Goal: Task Accomplishment & Management: Use online tool/utility

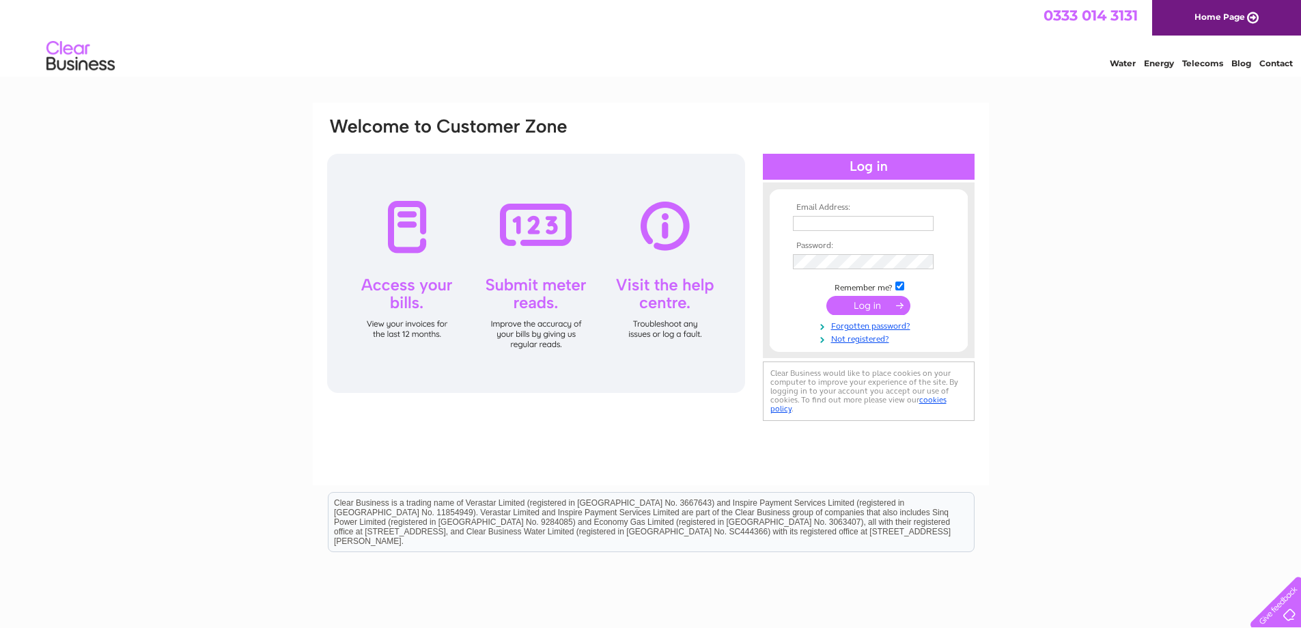
type input "[EMAIL_ADDRESS][DOMAIN_NAME]"
click at [899, 307] on input "submit" at bounding box center [868, 305] width 84 height 19
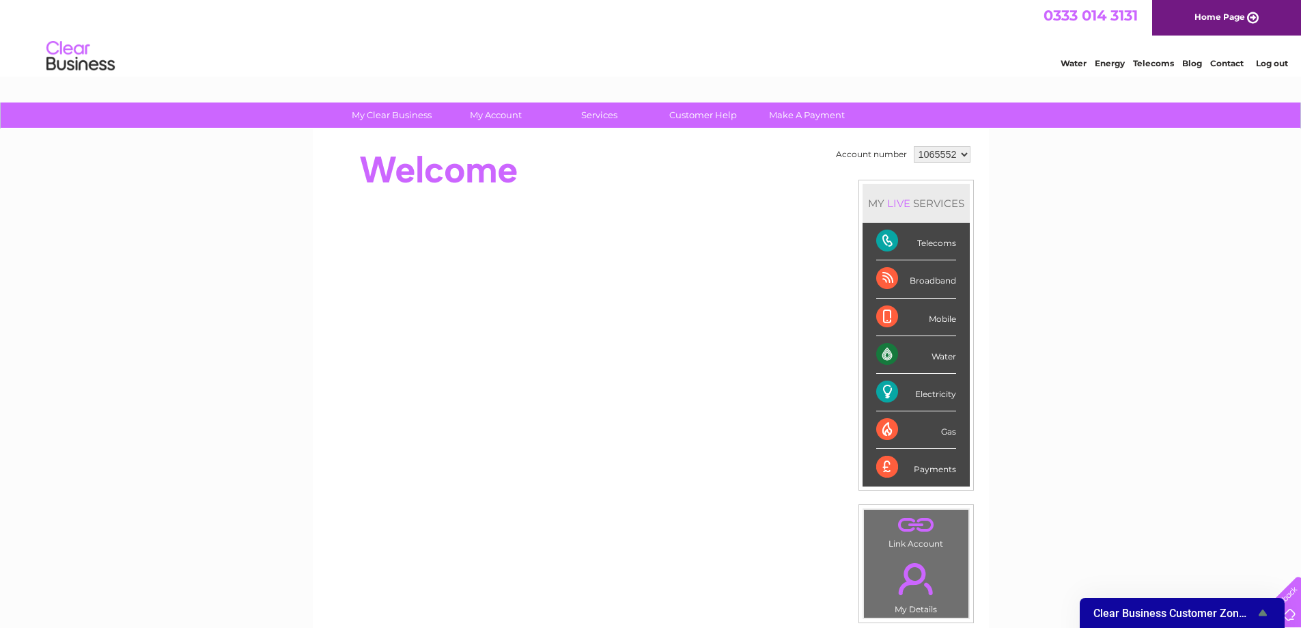
click at [889, 393] on div "Electricity" at bounding box center [916, 393] width 80 height 38
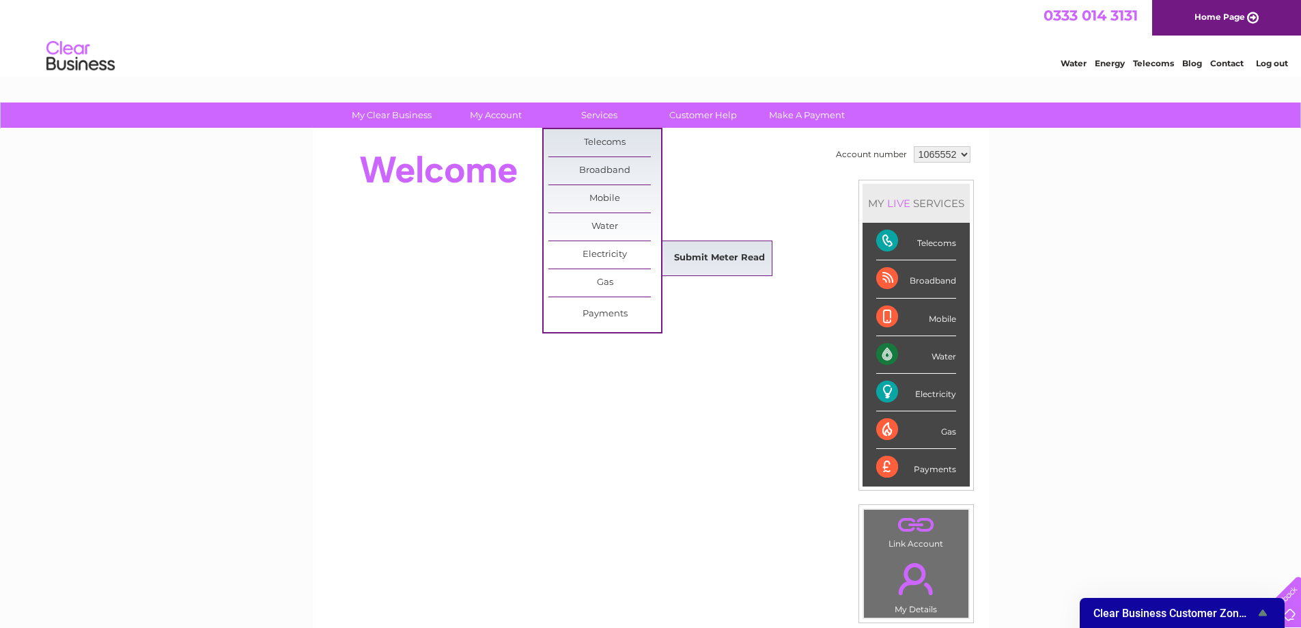
click at [681, 258] on link "Submit Meter Read" at bounding box center [719, 257] width 113 height 27
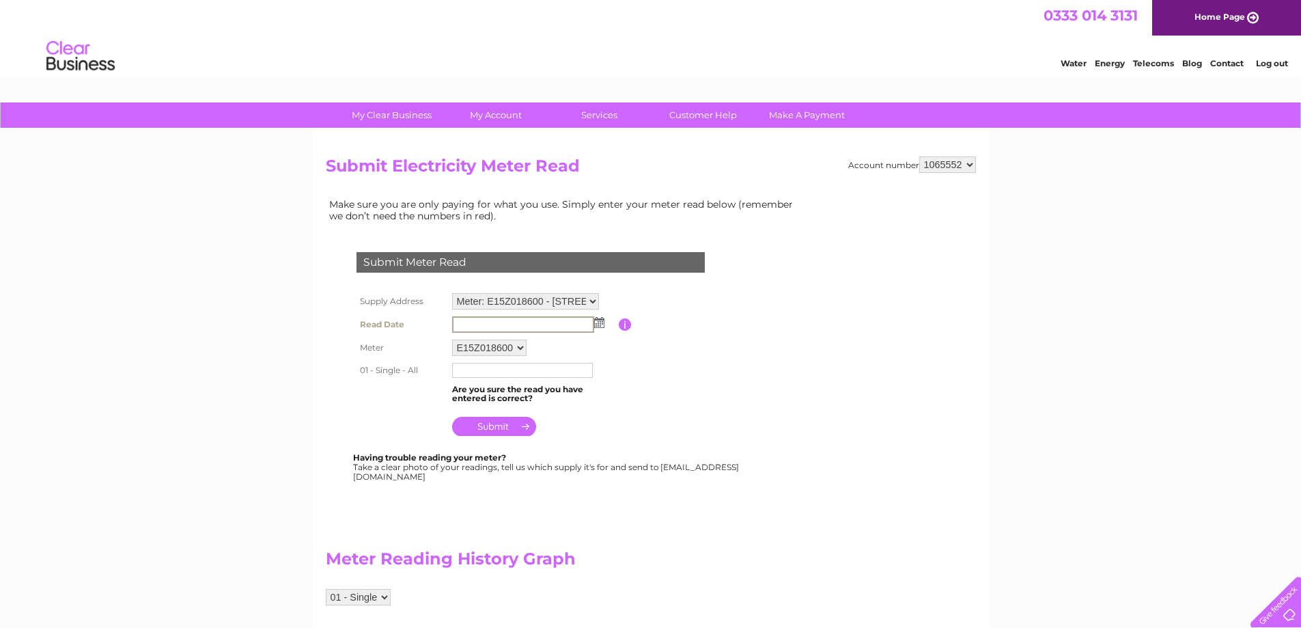
click at [549, 324] on input "text" at bounding box center [523, 324] width 142 height 16
click at [602, 324] on img at bounding box center [598, 321] width 10 height 11
click at [479, 378] on link "1" at bounding box center [485, 382] width 21 height 14
type input "2025/09/01"
click at [504, 367] on input "text" at bounding box center [523, 369] width 142 height 16
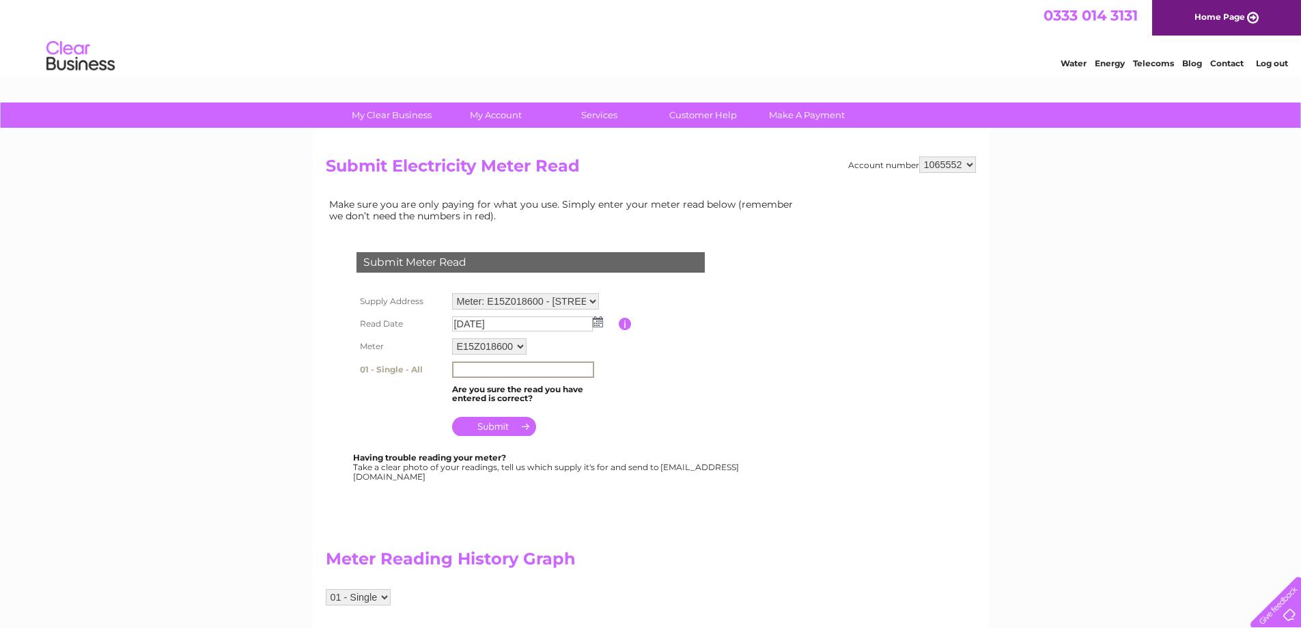
click at [418, 372] on th "01 - Single - All" at bounding box center [401, 369] width 96 height 23
click at [418, 372] on th "01 - Single - All" at bounding box center [401, 369] width 96 height 22
click at [416, 371] on th "01 - Single - All" at bounding box center [401, 369] width 96 height 22
click at [460, 371] on input "text" at bounding box center [522, 368] width 141 height 15
click at [525, 346] on select "E15Z018600" at bounding box center [489, 346] width 74 height 16
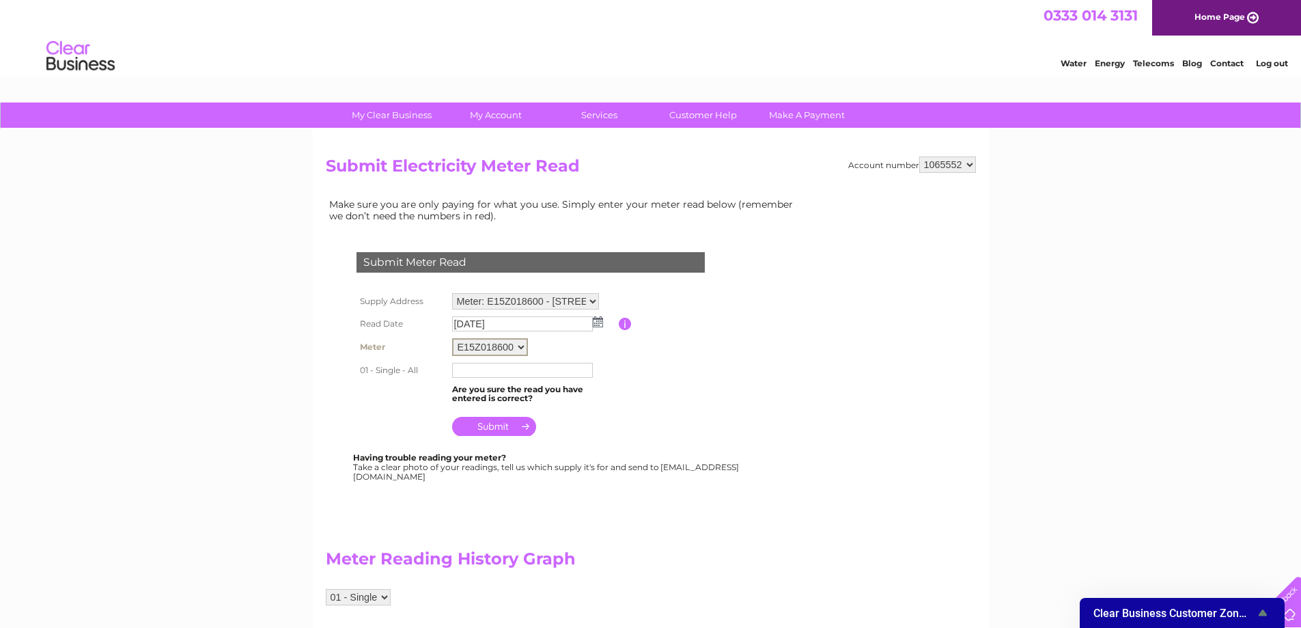
click at [452, 338] on select "E15Z018600" at bounding box center [490, 347] width 76 height 18
click at [497, 370] on input "text" at bounding box center [523, 369] width 142 height 16
click at [464, 369] on input "text" at bounding box center [523, 369] width 142 height 16
click at [420, 371] on th "01 - Single - All" at bounding box center [401, 369] width 96 height 23
click at [410, 369] on th "01 - Single - All" at bounding box center [401, 369] width 96 height 22
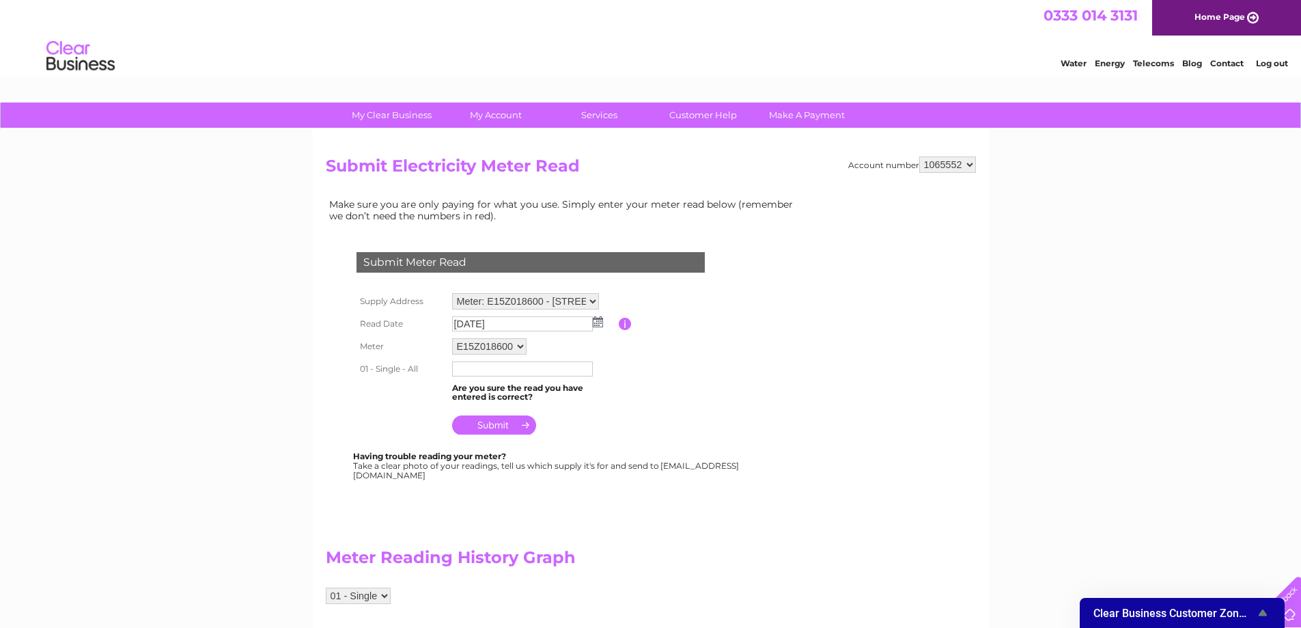
click at [382, 371] on th "01 - Single - All" at bounding box center [401, 369] width 96 height 22
click at [455, 369] on input "text" at bounding box center [523, 369] width 142 height 16
type input "078233"
click at [507, 425] on input "submit" at bounding box center [494, 424] width 84 height 19
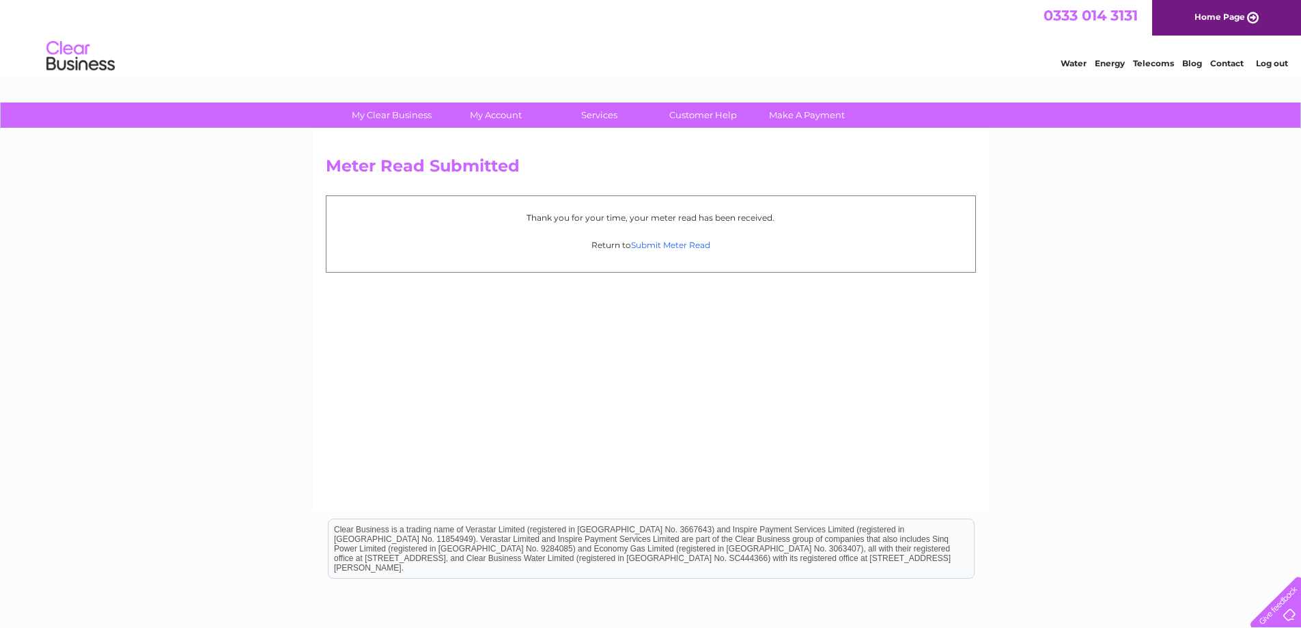
click at [695, 248] on link "Submit Meter Read" at bounding box center [670, 245] width 79 height 10
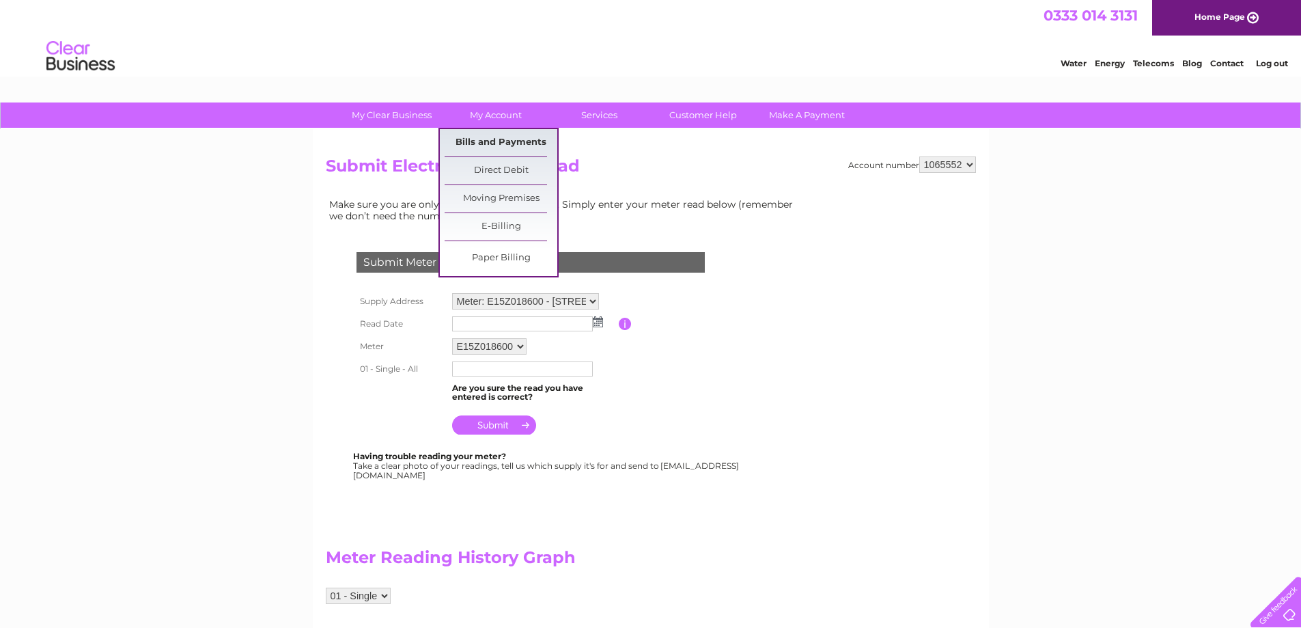
click at [511, 141] on link "Bills and Payments" at bounding box center [501, 142] width 113 height 27
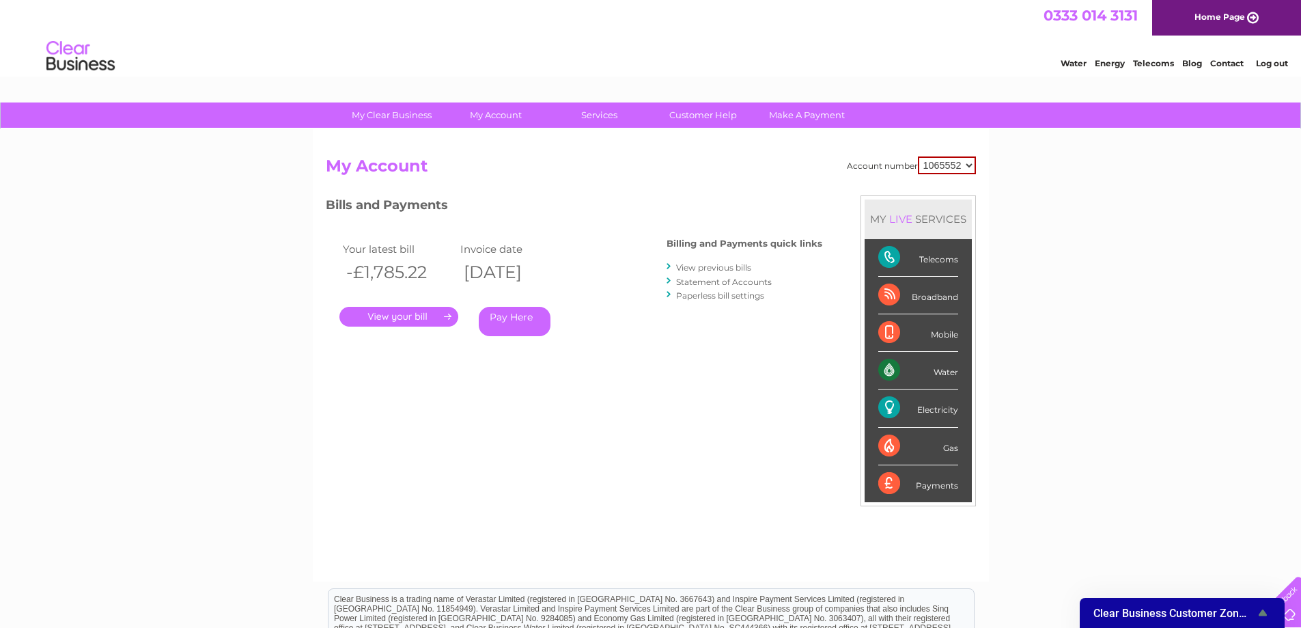
click at [414, 319] on link "." at bounding box center [398, 317] width 119 height 20
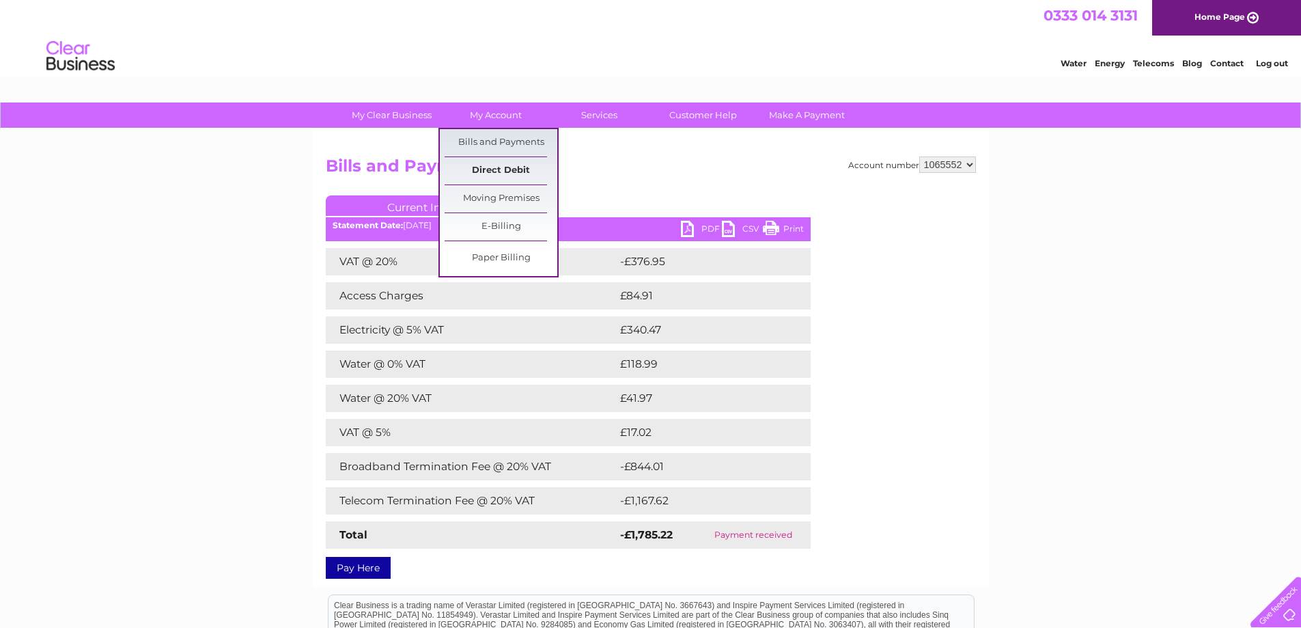
click at [498, 172] on link "Direct Debit" at bounding box center [501, 170] width 113 height 27
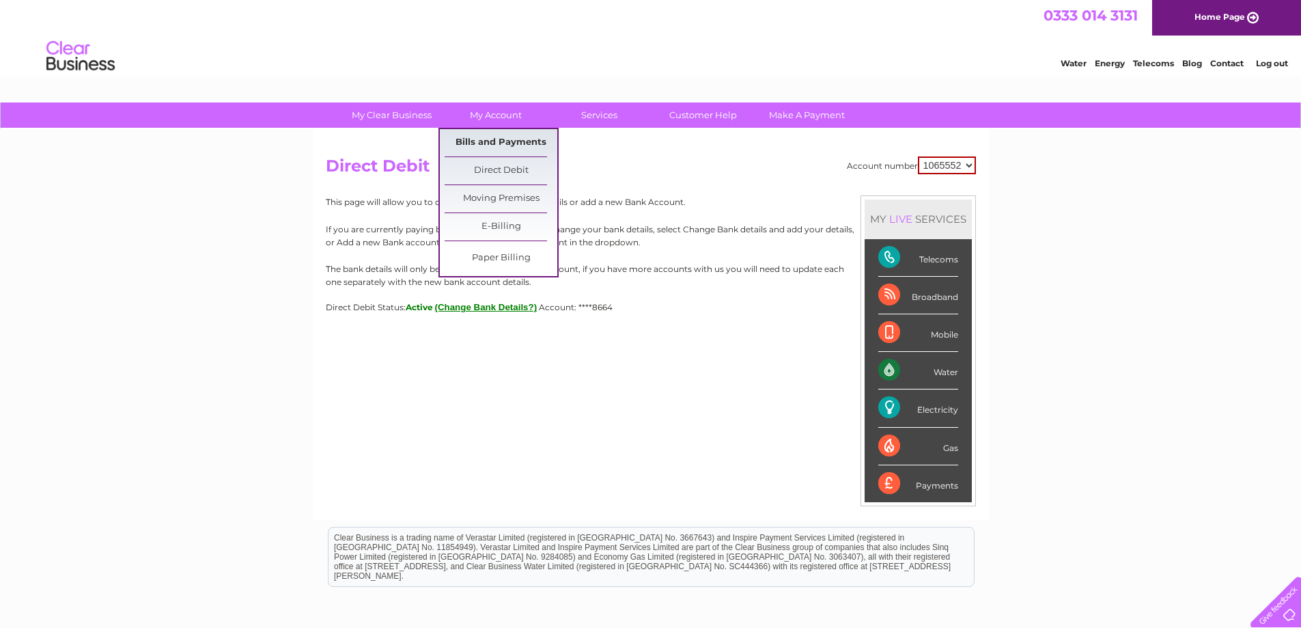
click at [494, 147] on link "Bills and Payments" at bounding box center [501, 142] width 113 height 27
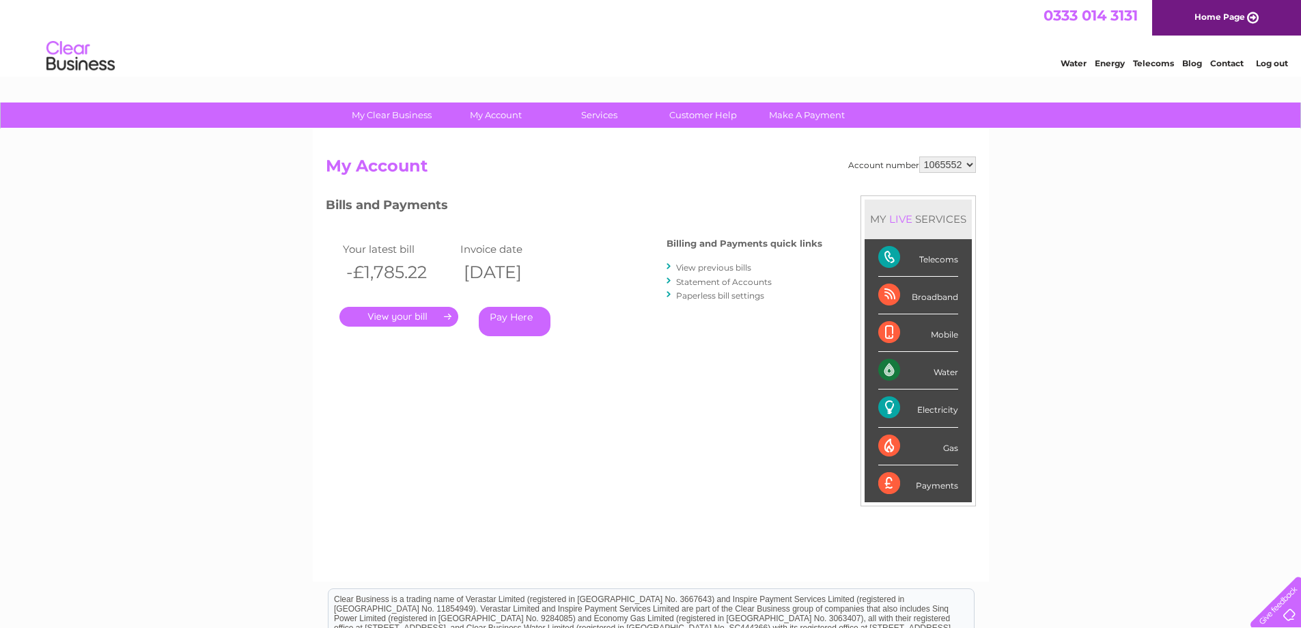
click at [385, 321] on link "." at bounding box center [398, 317] width 119 height 20
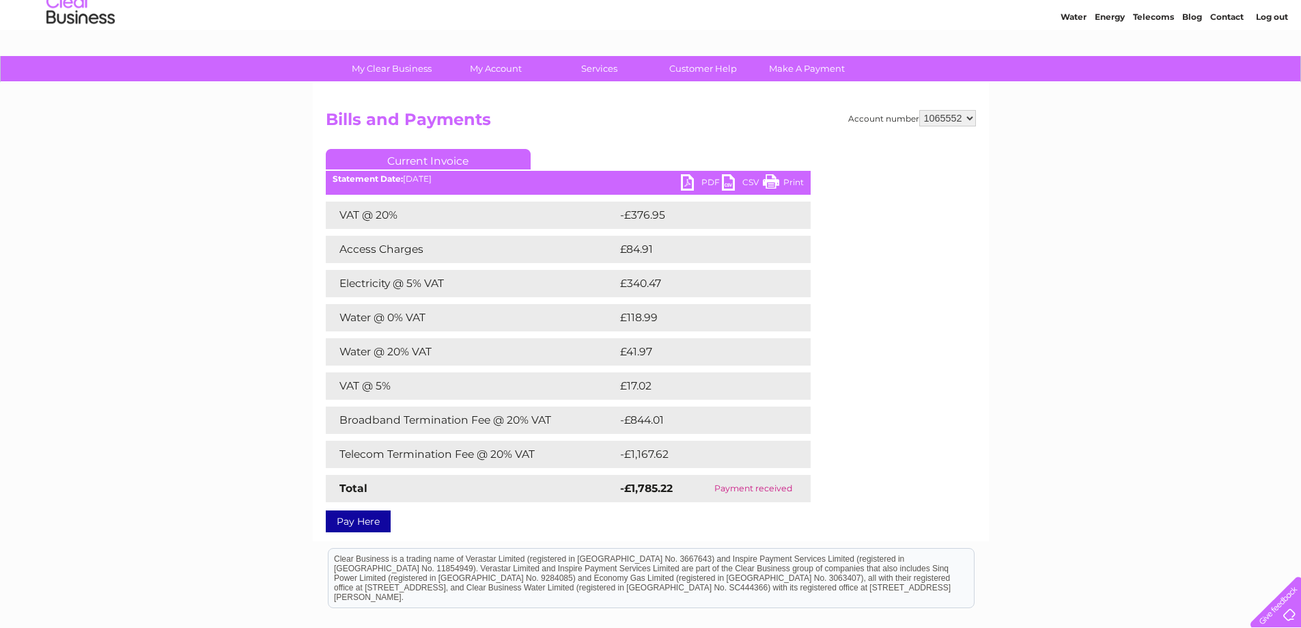
scroll to position [68, 0]
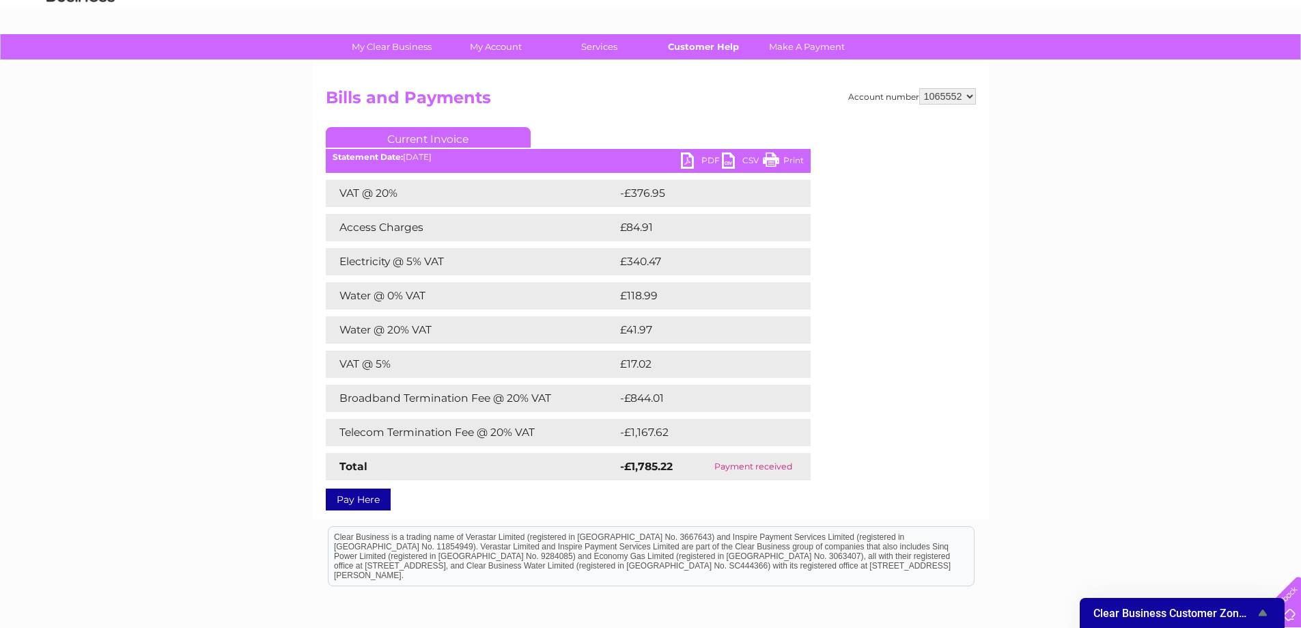
click at [711, 51] on link "Customer Help" at bounding box center [703, 46] width 113 height 25
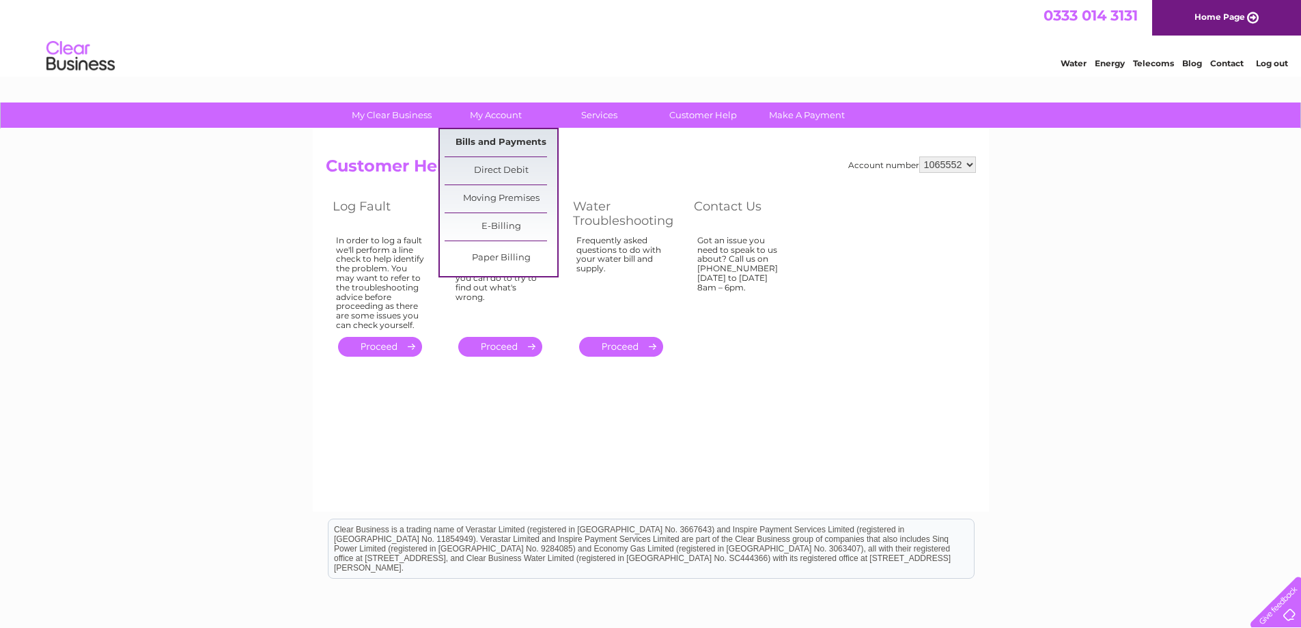
click at [483, 135] on link "Bills and Payments" at bounding box center [501, 142] width 113 height 27
click at [483, 136] on link "Bills and Payments" at bounding box center [501, 142] width 113 height 27
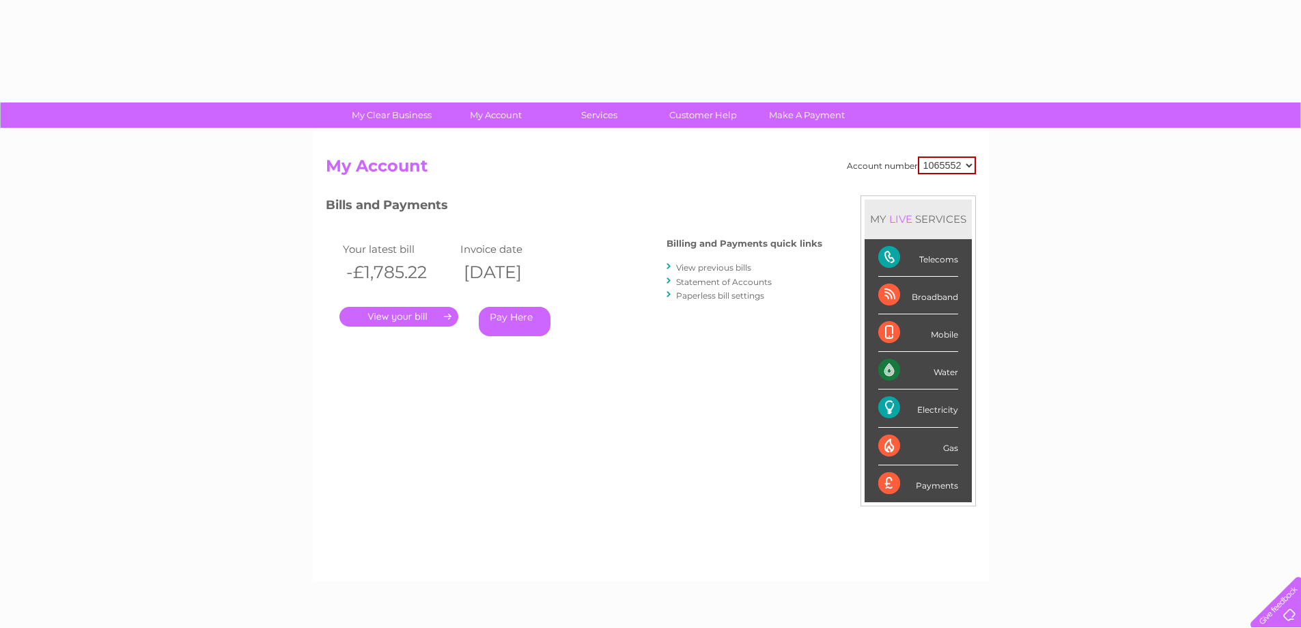
click at [488, 141] on div "Account number 1065552 My Account MY LIVE SERVICES Telecoms Broadband Mobile Wa…" at bounding box center [651, 355] width 676 height 452
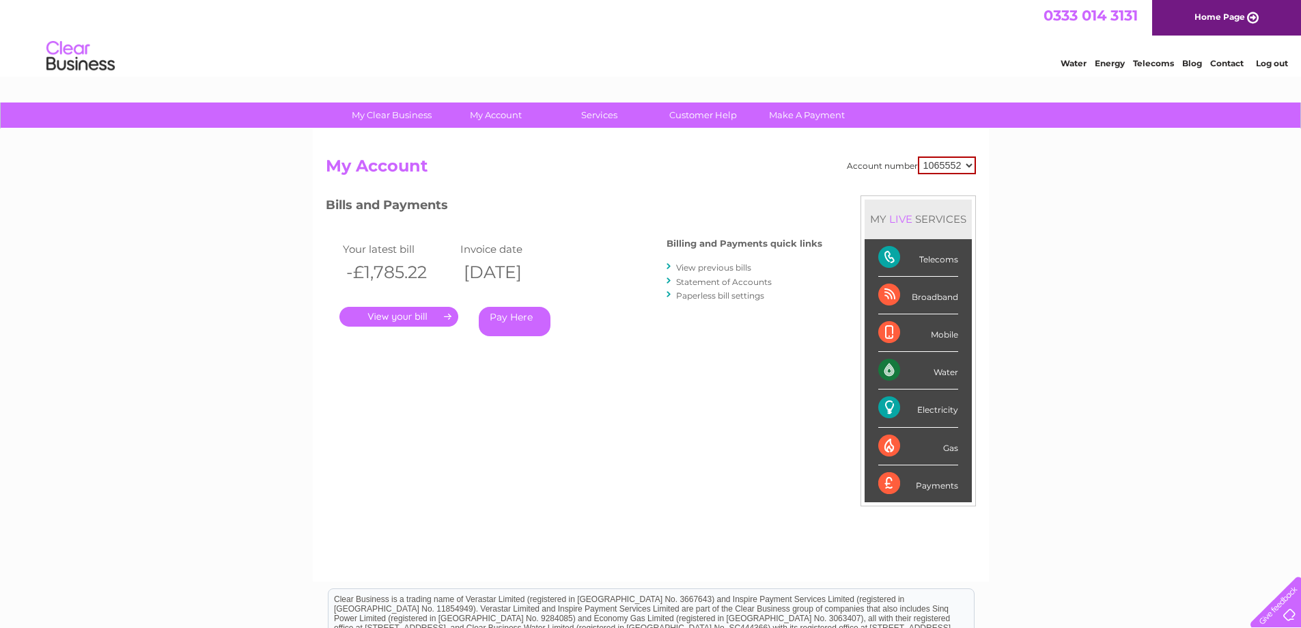
click at [416, 313] on link "." at bounding box center [398, 317] width 119 height 20
